Goal: Check status: Check status

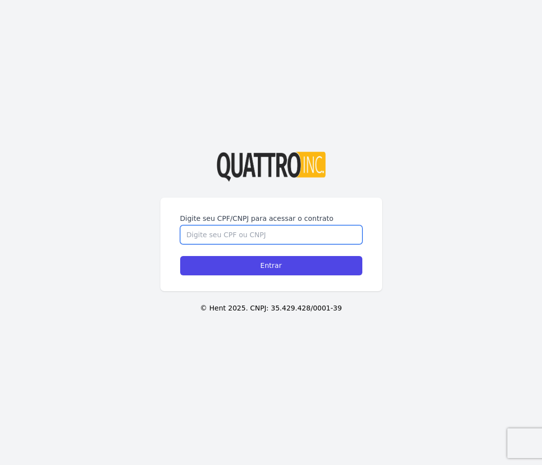
click at [260, 231] on input "Digite seu CPF/CNPJ para acessar o contrato" at bounding box center [271, 234] width 182 height 19
type input "42611619824"
click at [180, 256] on input "Entrar" at bounding box center [271, 265] width 182 height 19
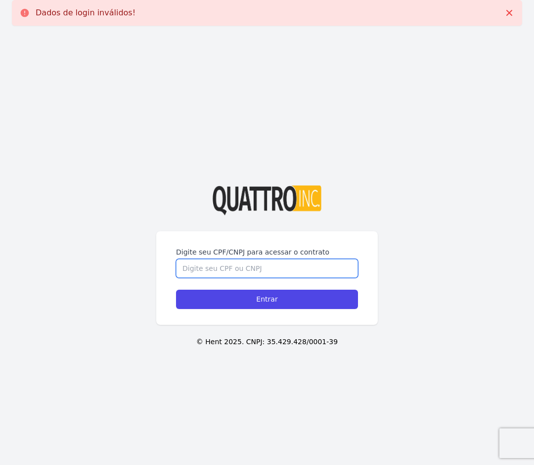
click at [225, 273] on input "Digite seu CPF/CNPJ para acessar o contrato" at bounding box center [267, 268] width 182 height 19
type input "42611619824"
click at [176, 289] on input "Entrar" at bounding box center [267, 298] width 182 height 19
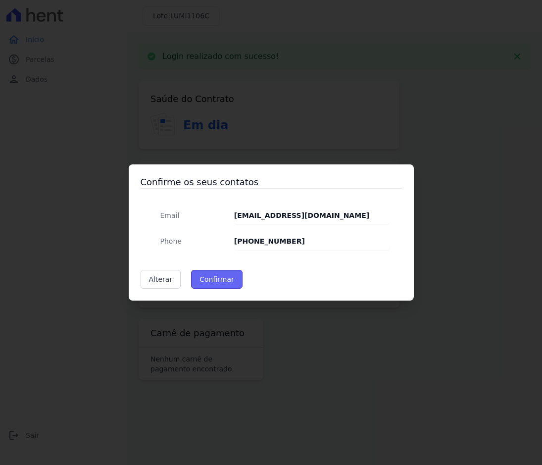
click at [212, 279] on button "Confirmar" at bounding box center [216, 279] width 51 height 19
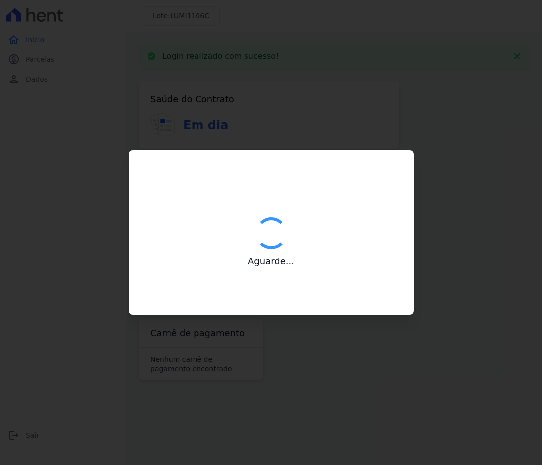
type input "Contatos confirmados com sucesso."
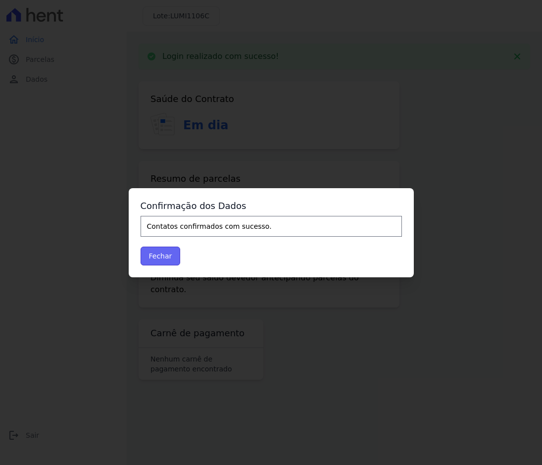
click at [144, 256] on button "Fechar" at bounding box center [161, 255] width 40 height 19
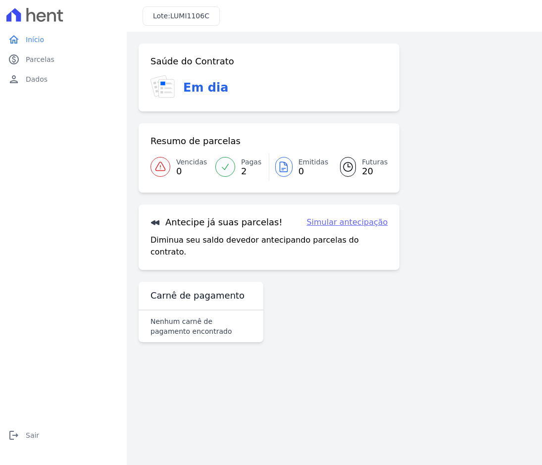
click at [375, 171] on span "20" at bounding box center [375, 171] width 26 height 8
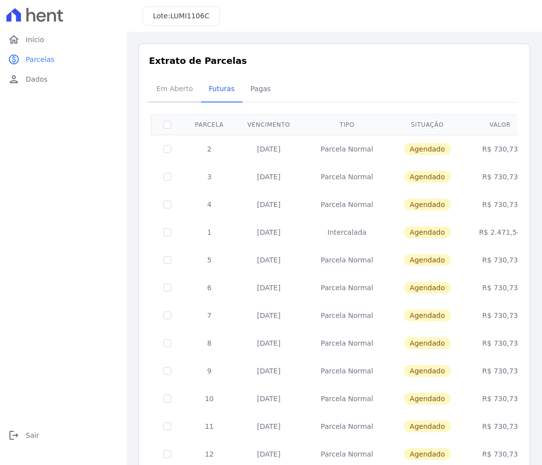
click at [161, 94] on span "Em Aberto" at bounding box center [174, 89] width 48 height 20
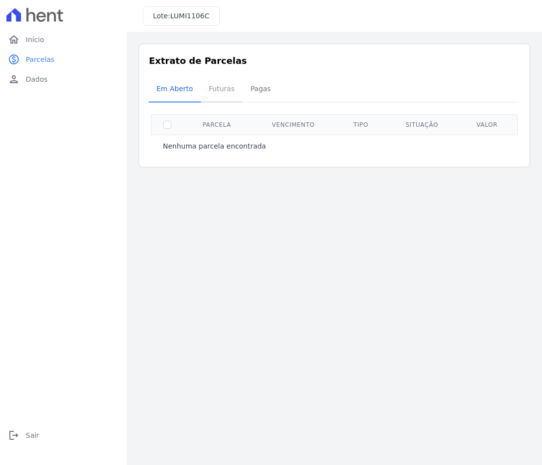
click at [214, 96] on span "Futuras" at bounding box center [222, 89] width 38 height 20
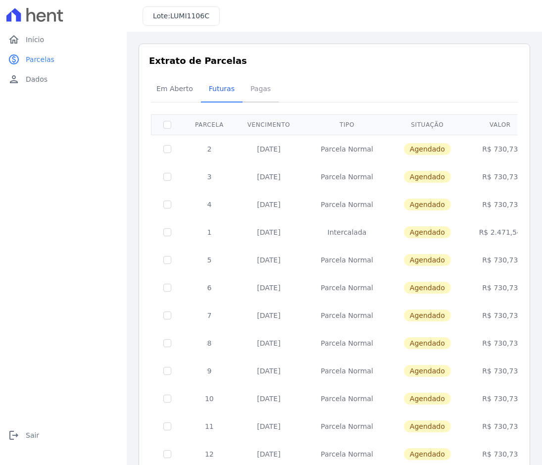
click at [252, 95] on span "Pagas" at bounding box center [260, 89] width 32 height 20
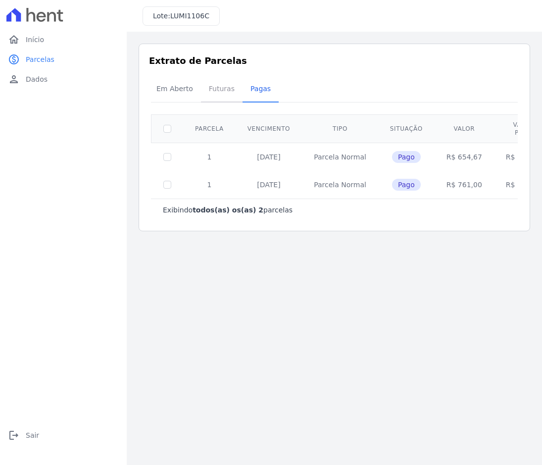
click at [221, 95] on span "Futuras" at bounding box center [222, 89] width 38 height 20
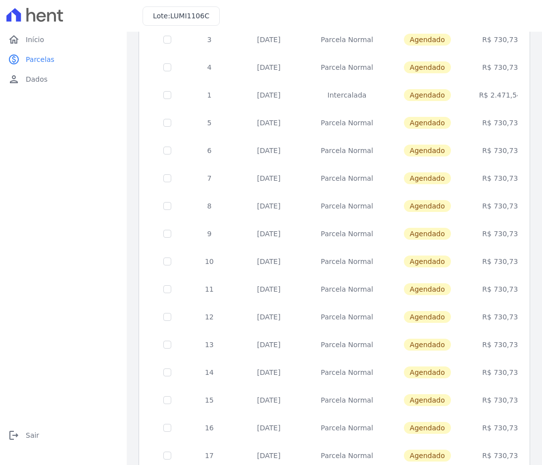
scroll to position [269, 0]
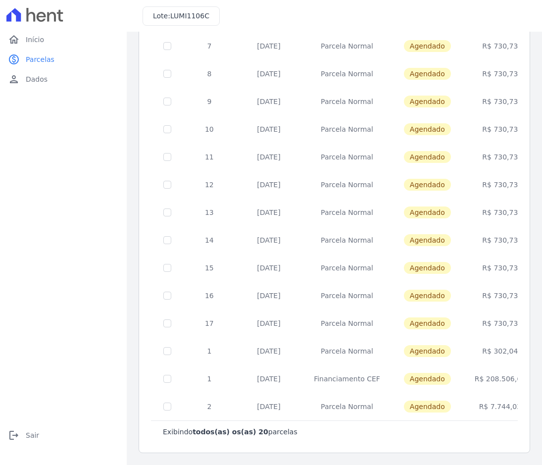
drag, startPoint x: 246, startPoint y: 408, endPoint x: 502, endPoint y: 408, distance: 255.8
click at [502, 408] on tr "2 30/09/2027 Parcela Normal Agendado R$ 7.744,02" at bounding box center [344, 406] width 387 height 28
drag, startPoint x: 502, startPoint y: 408, endPoint x: 479, endPoint y: 409, distance: 22.3
click at [479, 409] on td "R$ 7.744,02" at bounding box center [500, 406] width 75 height 28
drag, startPoint x: 459, startPoint y: 405, endPoint x: 502, endPoint y: 404, distance: 43.1
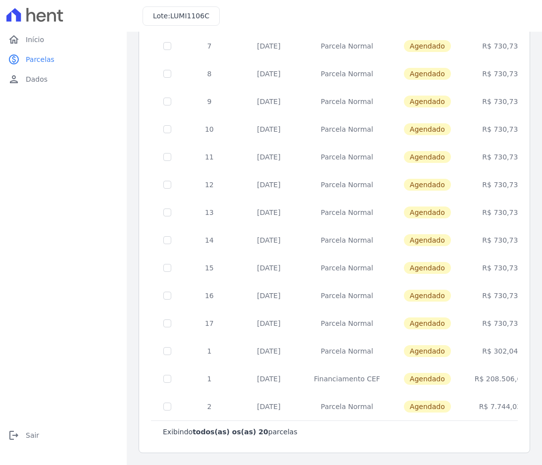
click at [502, 404] on td "R$ 7.744,02" at bounding box center [500, 406] width 75 height 28
